Goal: Task Accomplishment & Management: Book appointment/travel/reservation

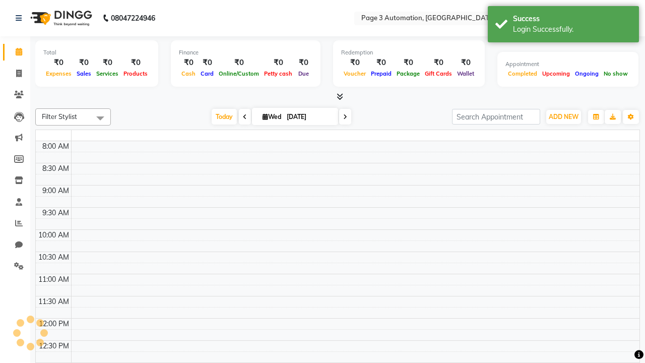
select select "en"
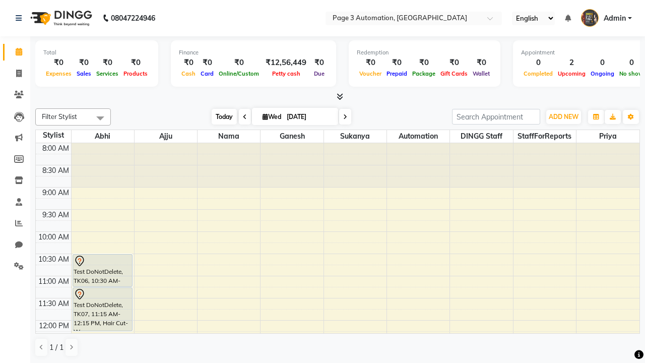
click at [219, 116] on span "Today" at bounding box center [224, 117] width 25 height 16
click at [564, 116] on span "ADD NEW" at bounding box center [564, 117] width 30 height 8
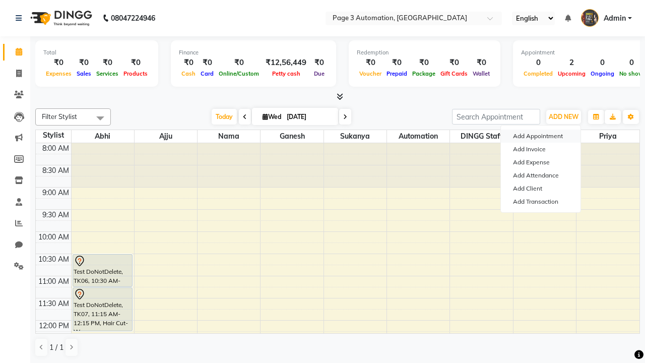
click at [541, 136] on button "Add Appointment" at bounding box center [541, 136] width 80 height 13
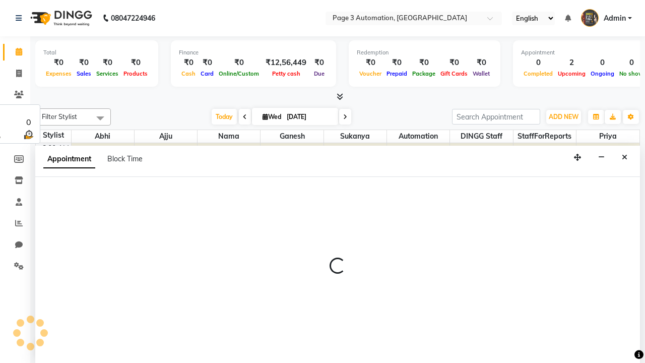
select select "tentative"
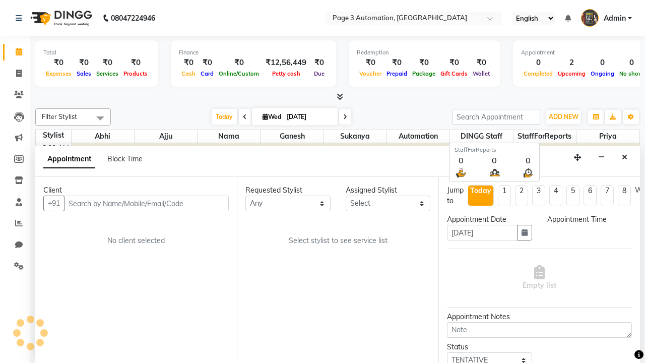
scroll to position [1, 0]
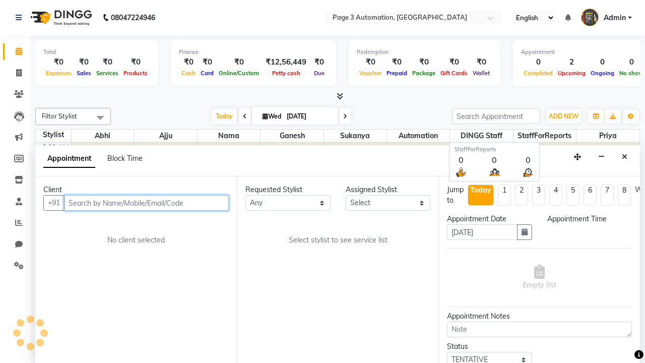
select select "540"
type input "8192346578"
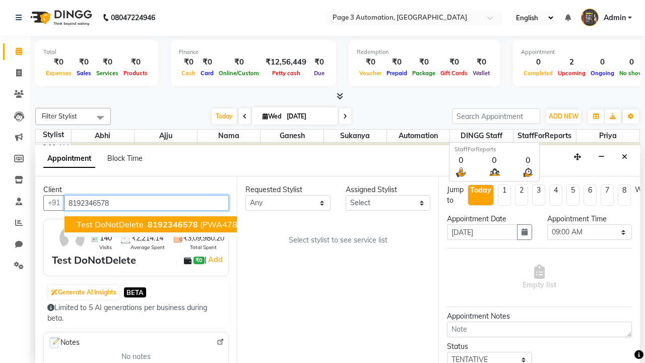
scroll to position [0, 17]
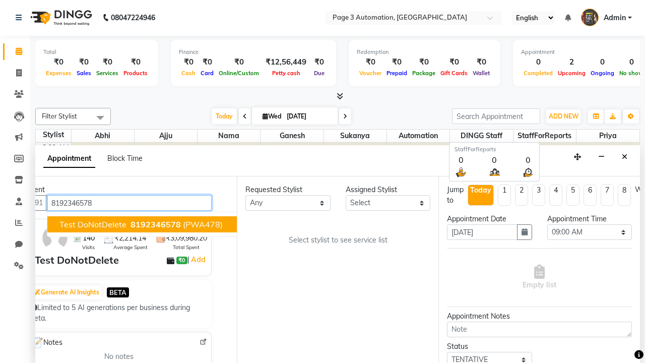
click at [142, 224] on span "8192346578" at bounding box center [156, 224] width 50 height 10
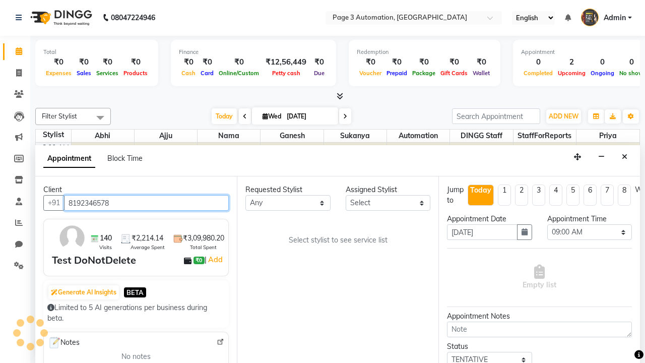
scroll to position [0, 0]
select select "711"
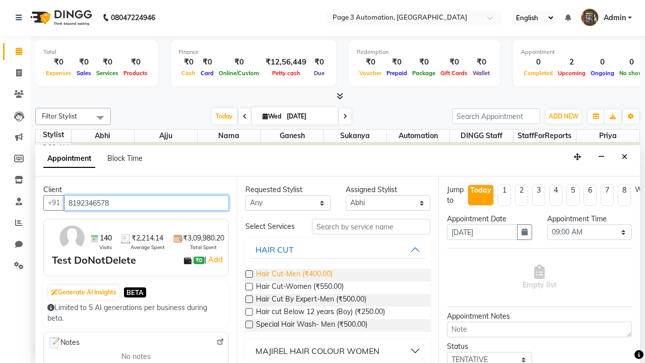
type input "8192346578"
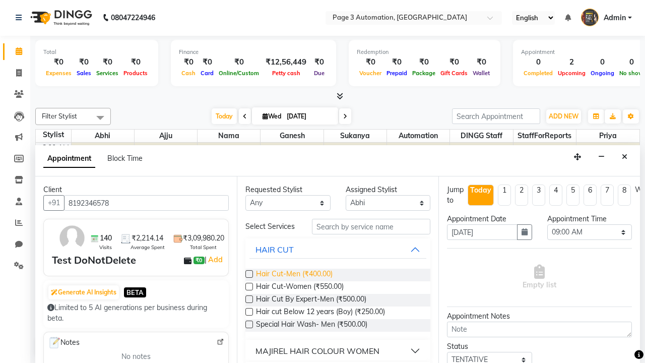
click at [294, 275] on span "Hair Cut-Men (₹400.00)" at bounding box center [294, 275] width 77 height 13
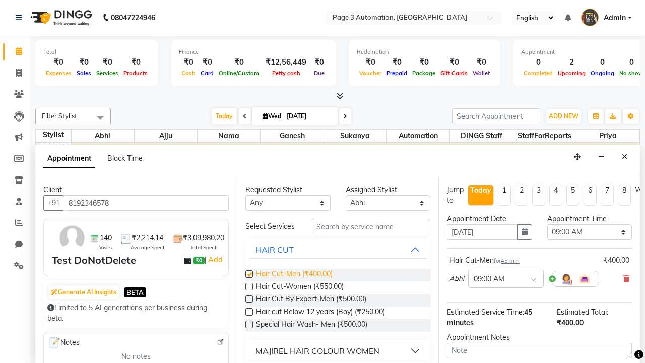
checkbox input "false"
click at [299, 287] on span "Hair Cut-Women (₹550.00)" at bounding box center [300, 287] width 88 height 13
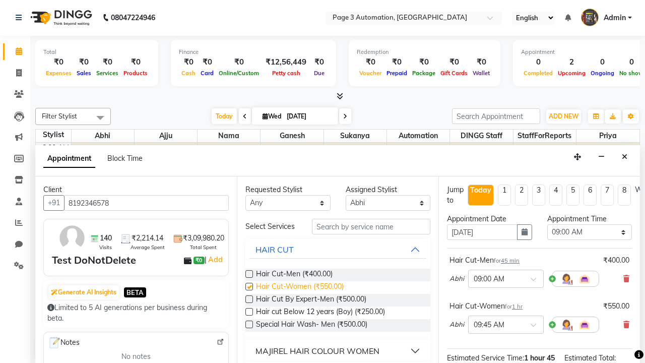
checkbox input "false"
select select "645"
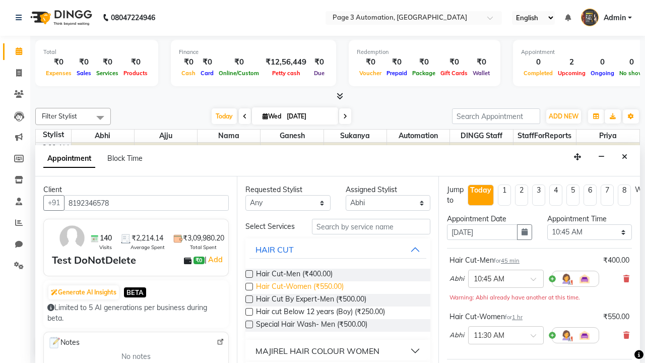
scroll to position [138, 0]
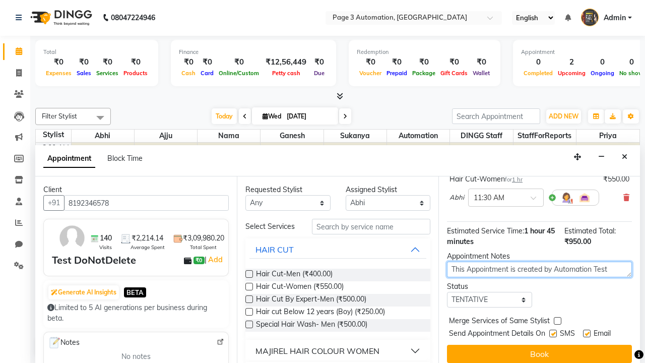
type textarea "This Appointment is created by Automation Test"
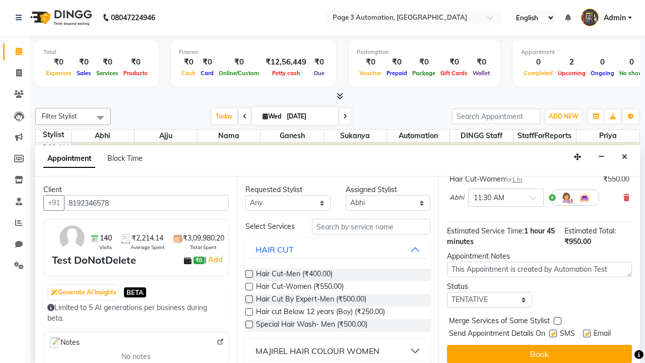
click at [553, 333] on label at bounding box center [553, 334] width 8 height 8
click at [553, 333] on input "checkbox" at bounding box center [552, 334] width 7 height 7
checkbox input "false"
click at [587, 333] on label at bounding box center [587, 334] width 8 height 8
click at [587, 333] on input "checkbox" at bounding box center [586, 334] width 7 height 7
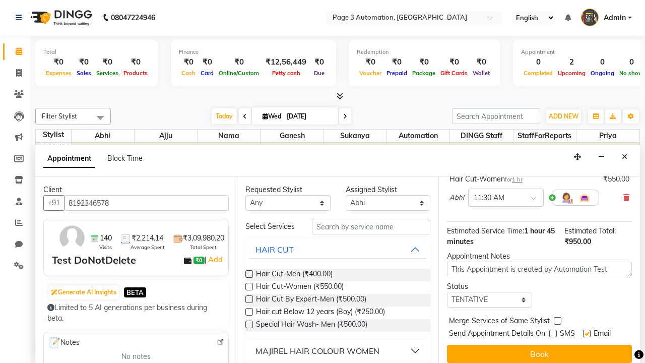
checkbox input "false"
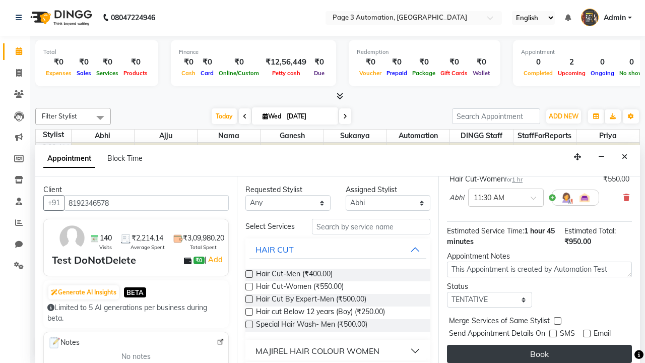
click at [539, 354] on button "Book" at bounding box center [539, 354] width 185 height 18
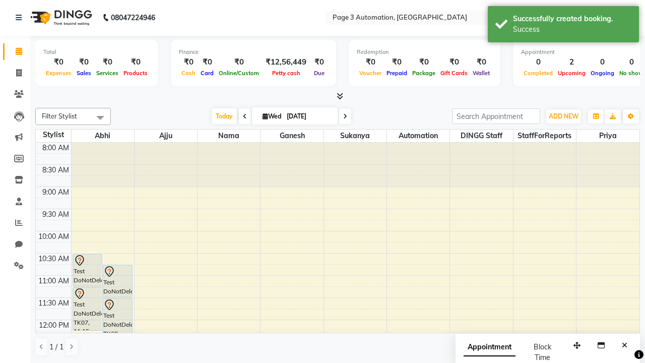
scroll to position [0, 0]
click at [564, 26] on div "Success" at bounding box center [572, 29] width 118 height 11
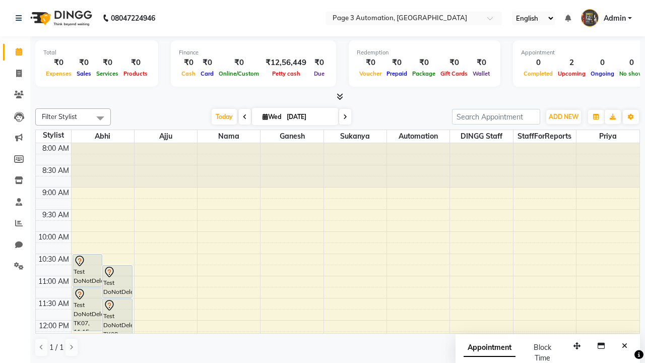
click at [100, 118] on span at bounding box center [100, 117] width 20 height 19
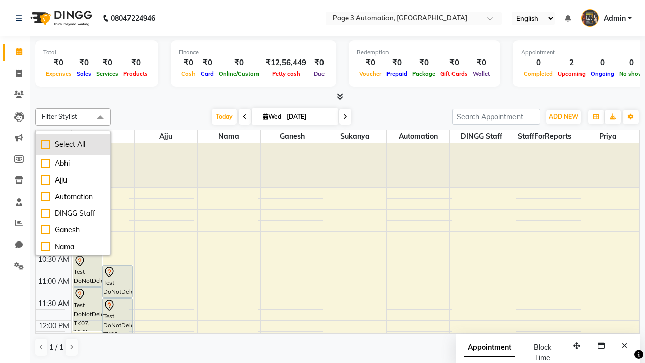
click at [73, 144] on div "Select All" at bounding box center [73, 144] width 65 height 11
checkbox input "true"
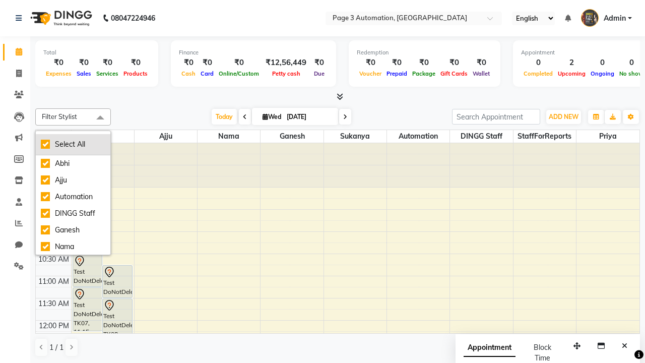
checkbox input "true"
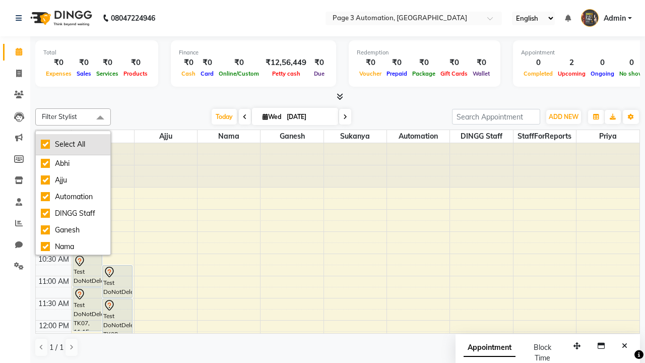
checkbox input "true"
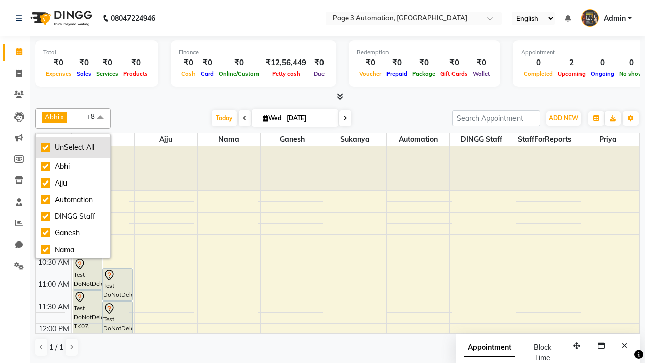
click at [73, 147] on div "UnSelect All" at bounding box center [73, 147] width 65 height 11
checkbox input "false"
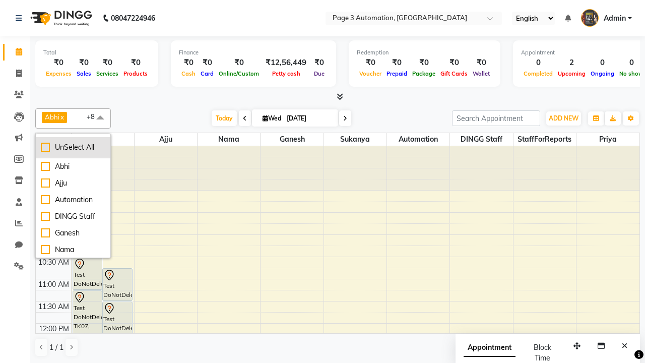
checkbox input "false"
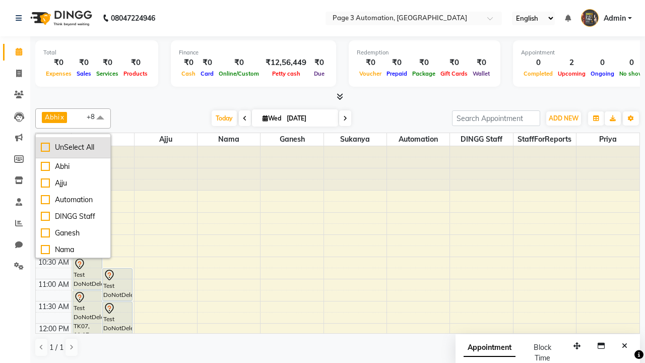
checkbox input "false"
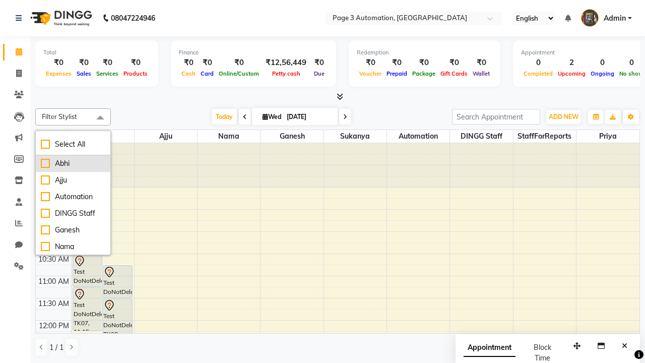
click at [73, 163] on div "Abhi" at bounding box center [73, 163] width 65 height 11
checkbox input "true"
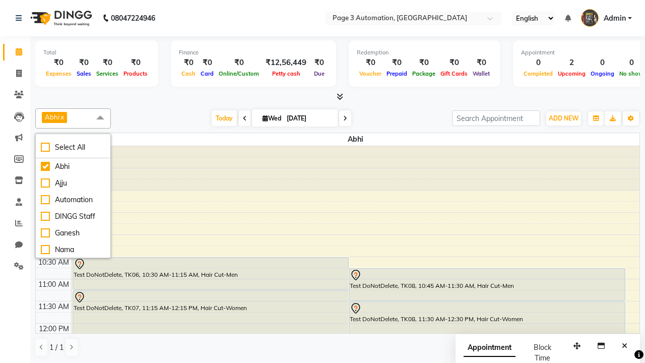
click at [100, 118] on span at bounding box center [100, 117] width 20 height 19
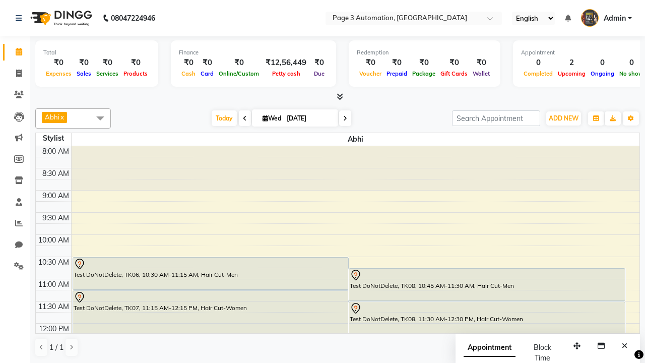
click at [487, 284] on div "Test DoNotDelete, TK08, 10:45 AM-11:30 AM, Hair Cut-Men" at bounding box center [487, 285] width 276 height 32
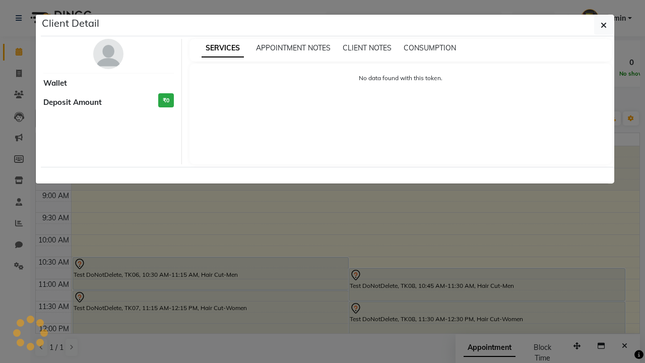
select select "7"
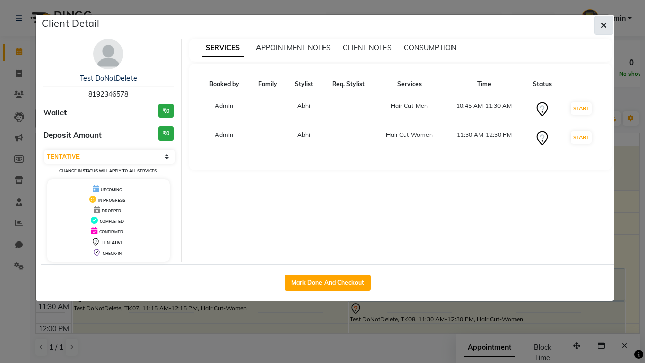
click at [604, 25] on icon "button" at bounding box center [604, 25] width 6 height 8
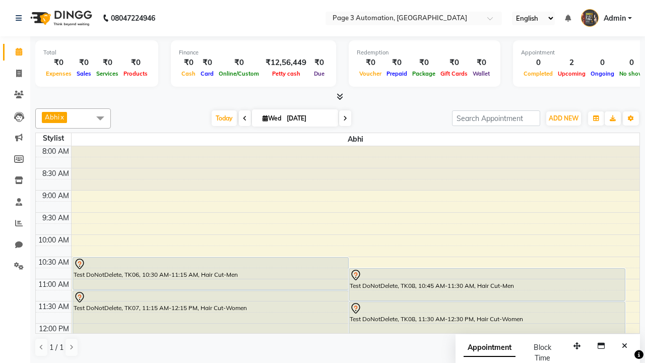
click at [487, 311] on div "Test DoNotDelete, TK08, 11:30 AM-12:30 PM, Hair Cut-Women" at bounding box center [487, 323] width 276 height 43
select select "7"
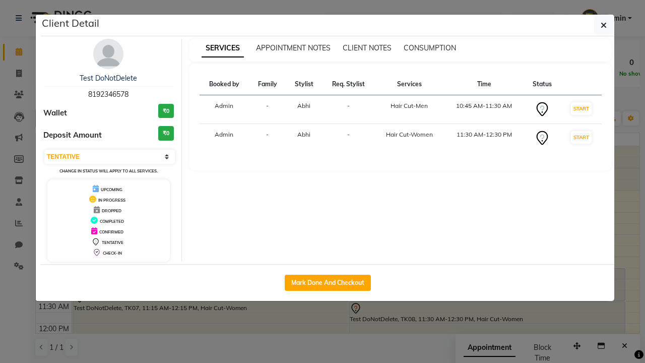
scroll to position [12, 0]
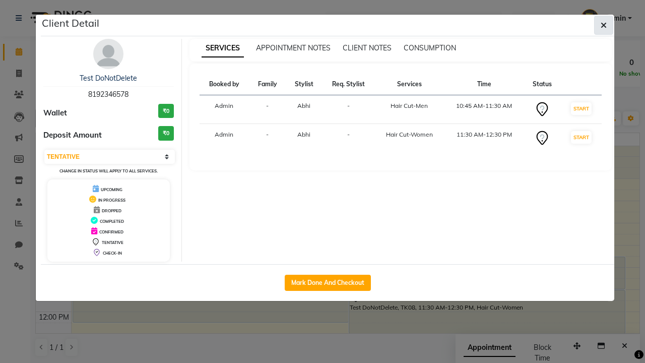
click at [604, 25] on icon "button" at bounding box center [604, 25] width 6 height 8
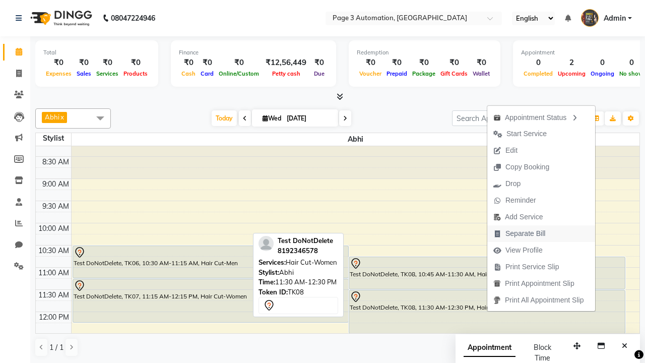
click at [543, 233] on span "Separate Bill" at bounding box center [526, 233] width 40 height 11
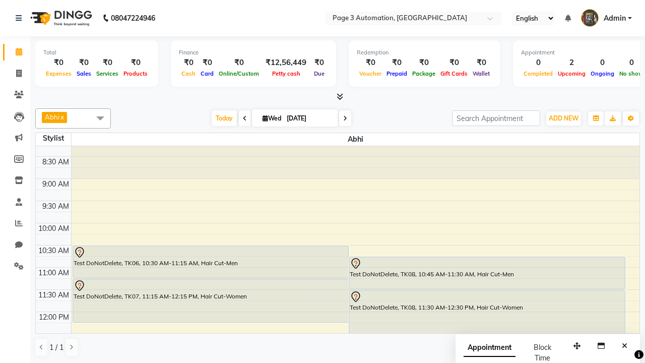
click at [100, 118] on span at bounding box center [100, 117] width 20 height 19
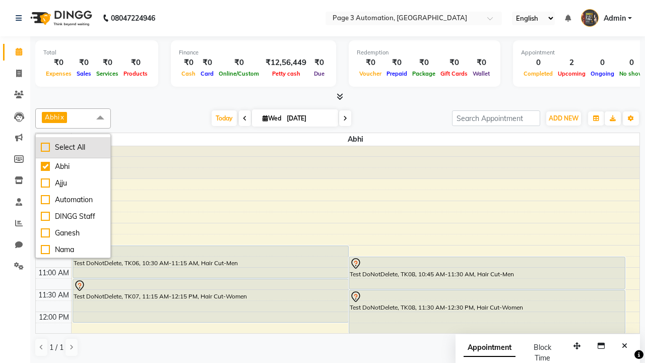
click at [73, 147] on div "Select All" at bounding box center [73, 147] width 65 height 11
checkbox input "true"
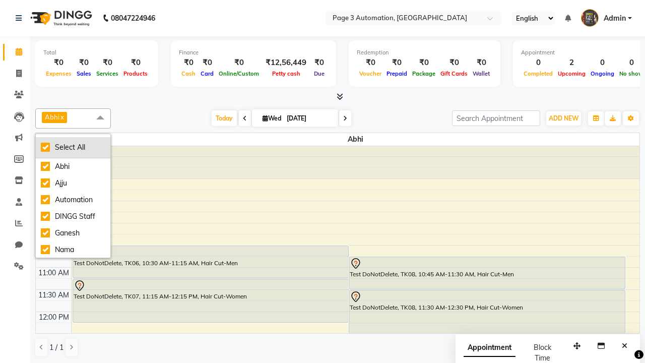
checkbox input "true"
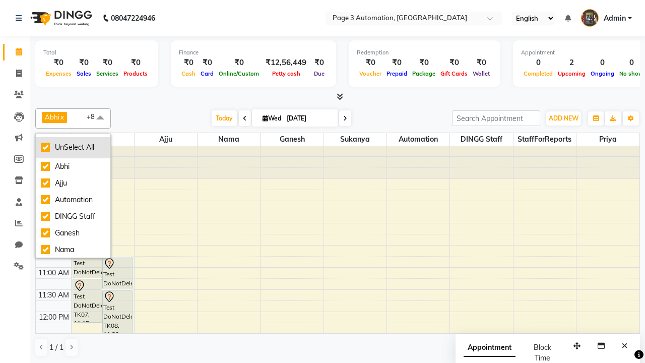
click at [73, 147] on div "UnSelect All" at bounding box center [73, 147] width 65 height 11
checkbox input "false"
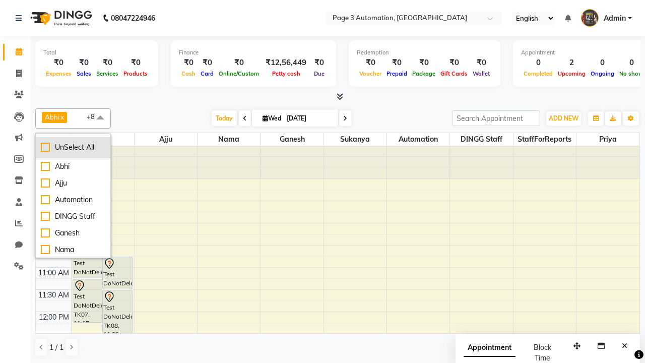
checkbox input "false"
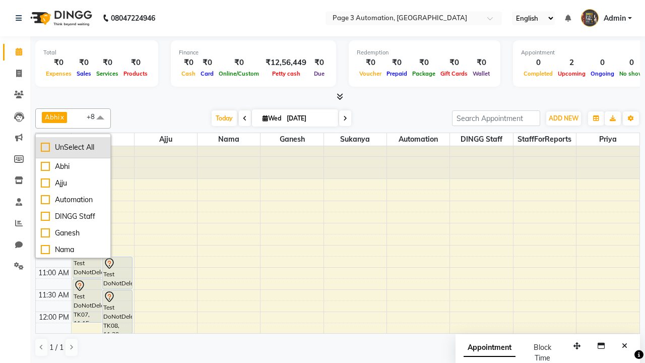
checkbox input "false"
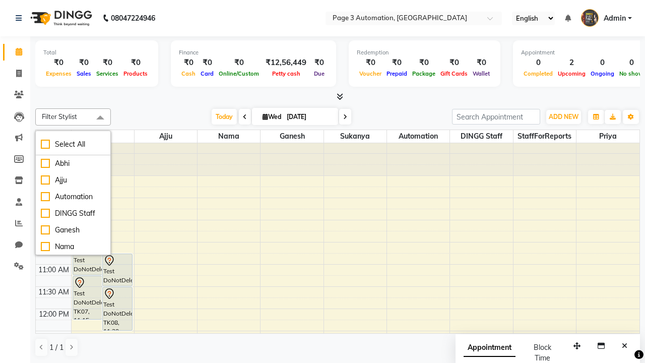
click at [100, 118] on span at bounding box center [100, 117] width 20 height 19
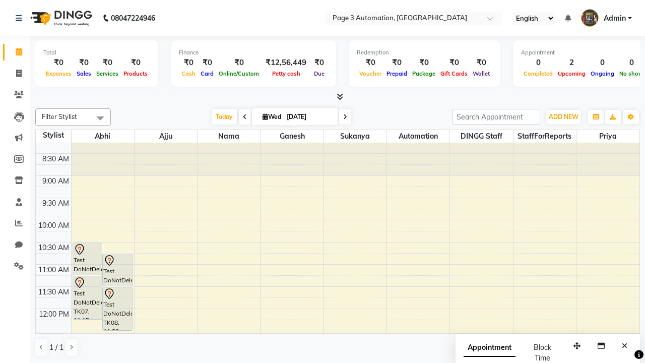
click at [606, 18] on span "Admin" at bounding box center [615, 18] width 22 height 11
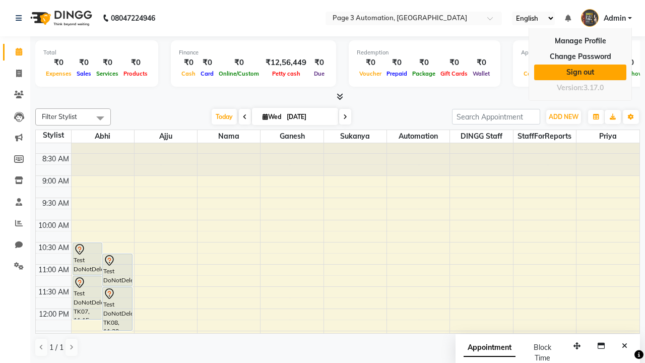
click at [580, 72] on link "Sign out" at bounding box center [580, 73] width 92 height 16
